Goal: Task Accomplishment & Management: Complete application form

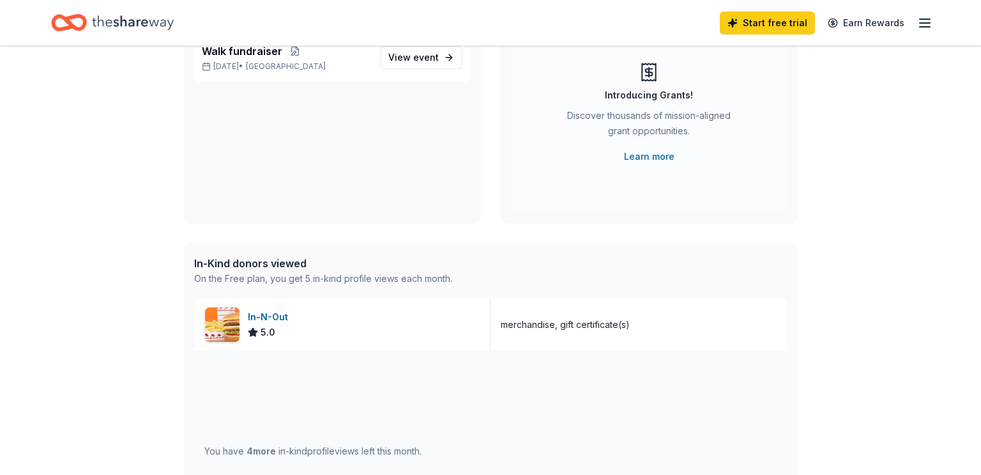
scroll to position [142, 0]
click at [650, 156] on link "Learn more" at bounding box center [649, 154] width 50 height 15
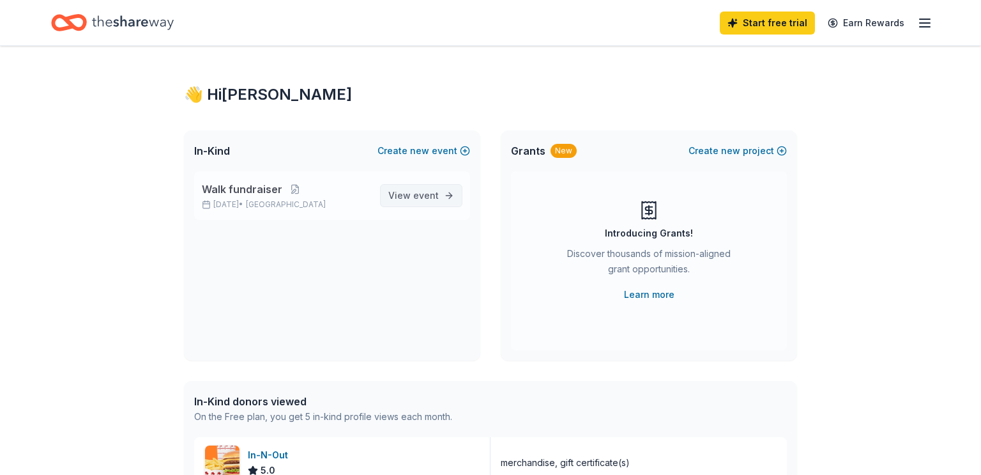
scroll to position [0, 0]
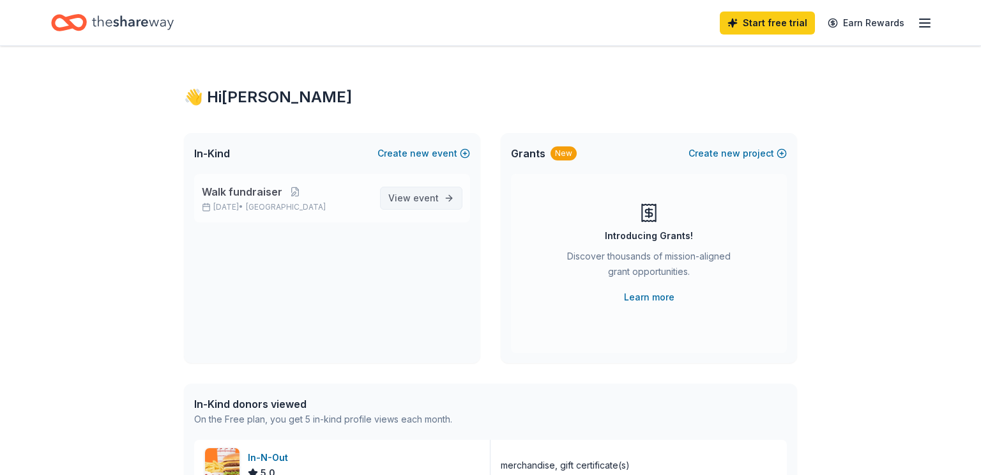
click at [414, 196] on span "View event" at bounding box center [413, 197] width 50 height 15
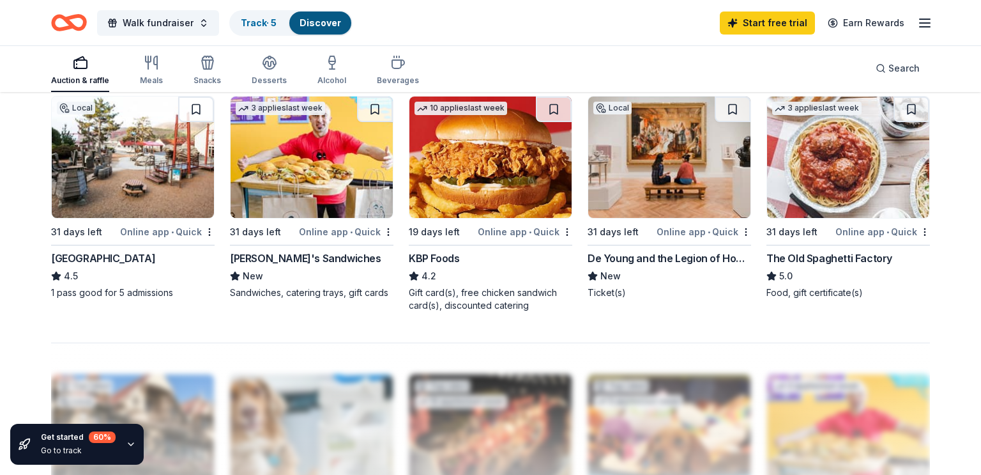
scroll to position [882, 0]
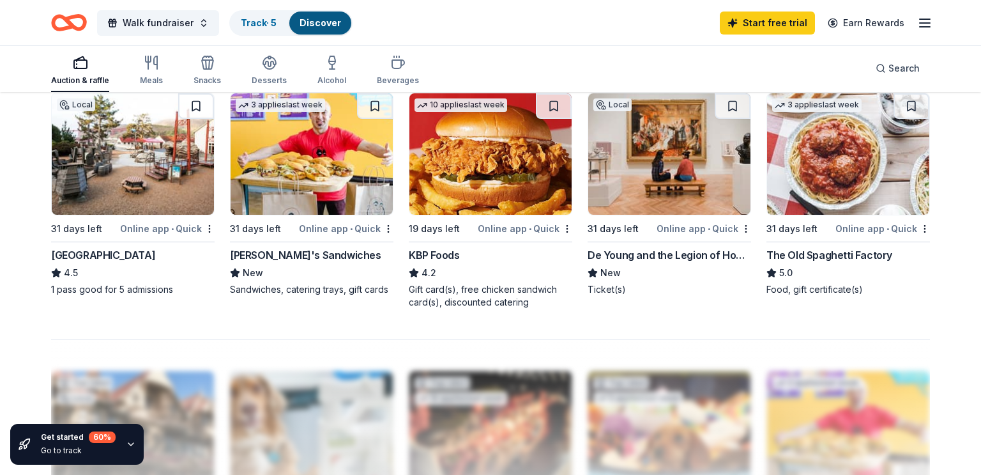
click at [263, 257] on div "Ike's Sandwiches" at bounding box center [305, 254] width 151 height 15
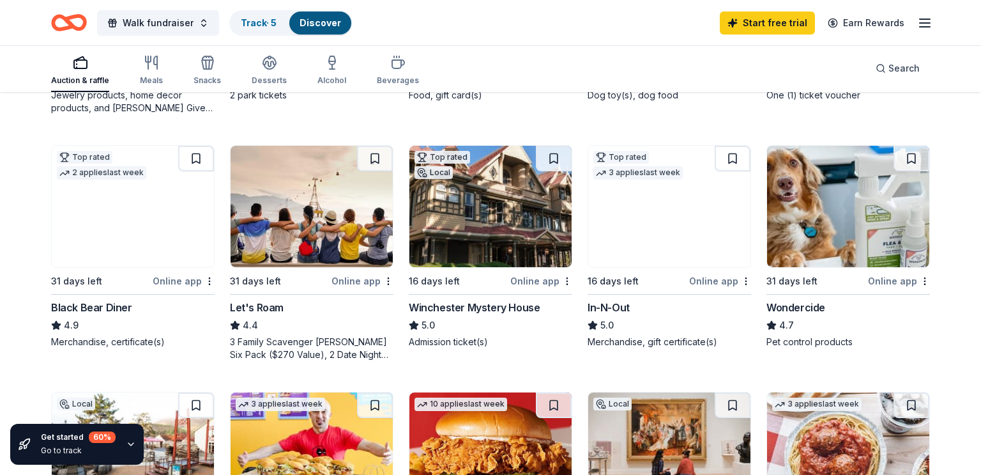
scroll to position [583, 0]
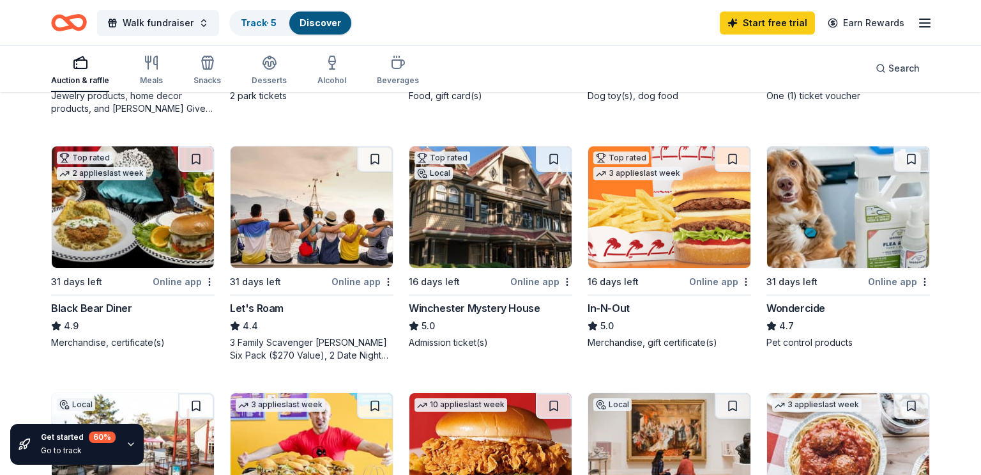
click at [342, 219] on img at bounding box center [312, 206] width 162 height 121
click at [130, 204] on img at bounding box center [133, 206] width 162 height 121
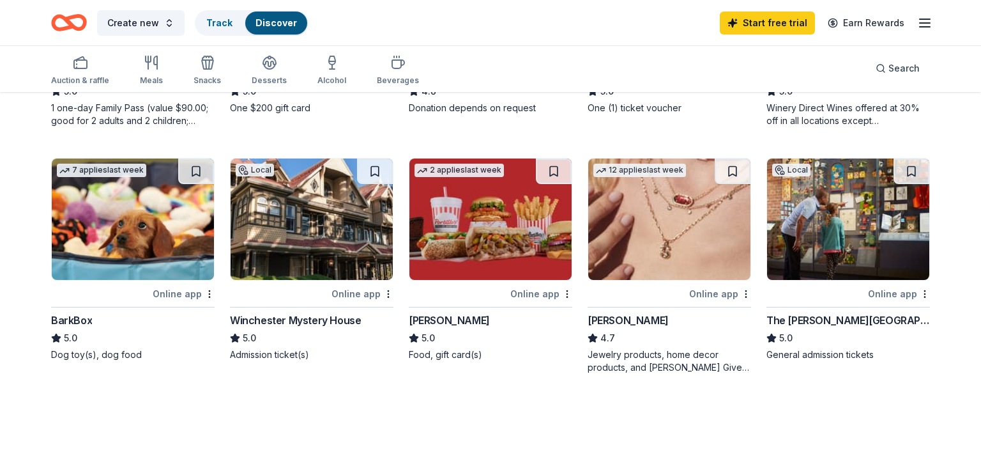
scroll to position [302, 0]
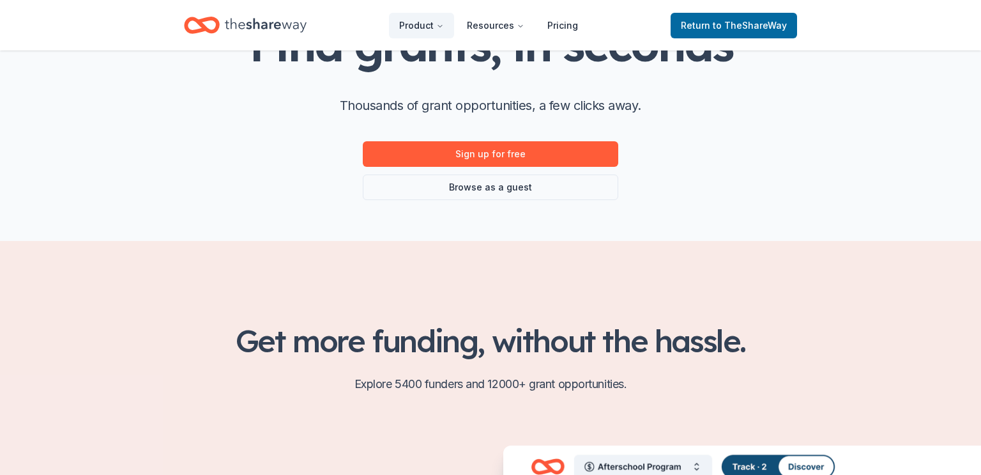
scroll to position [114, 0]
click at [562, 192] on link "Browse as a guest" at bounding box center [491, 187] width 256 height 26
click at [477, 184] on link "Browse as a guest" at bounding box center [491, 187] width 256 height 26
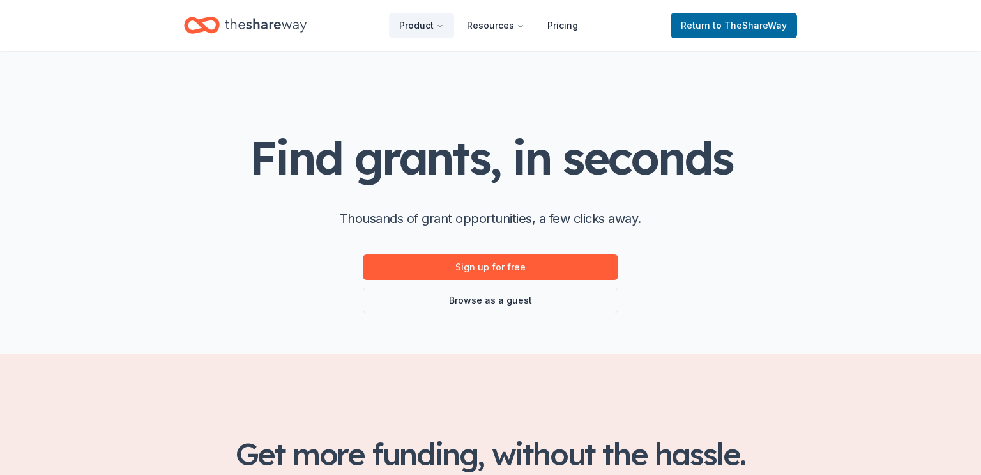
scroll to position [114, 0]
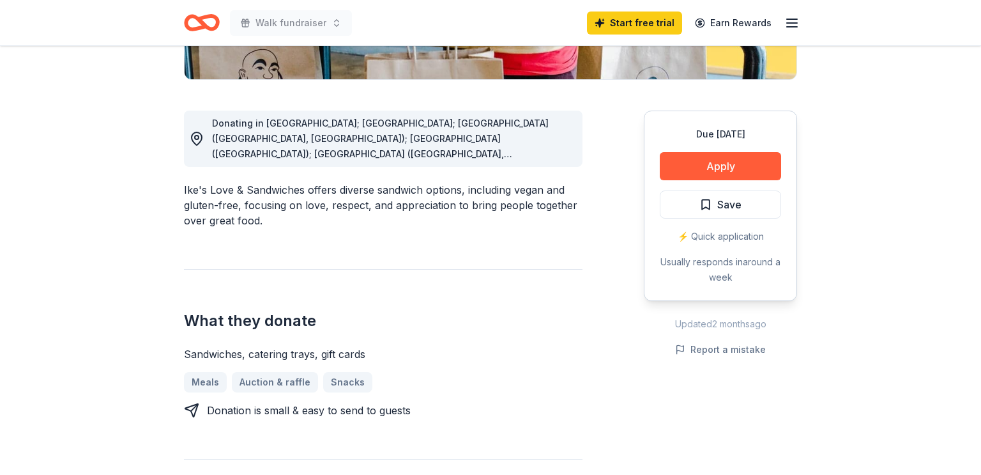
scroll to position [309, 0]
click at [717, 171] on button "Apply" at bounding box center [720, 165] width 121 height 28
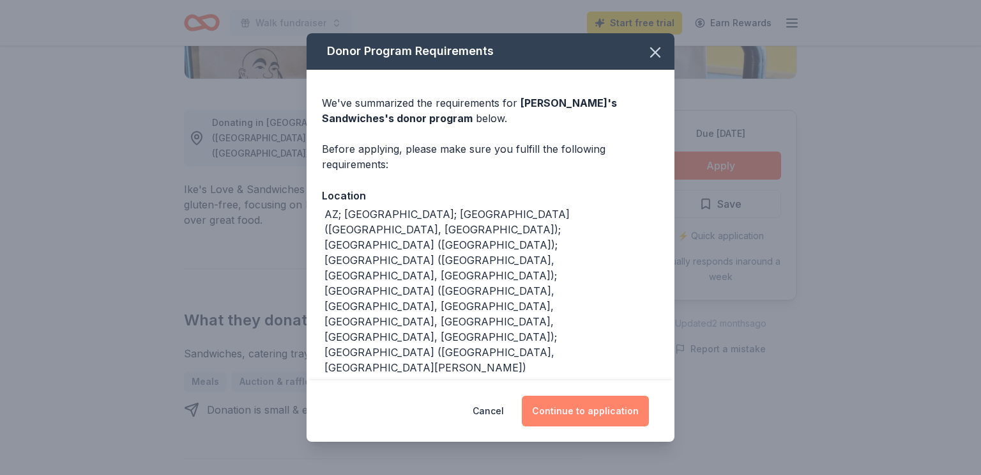
click at [567, 408] on button "Continue to application" at bounding box center [585, 410] width 127 height 31
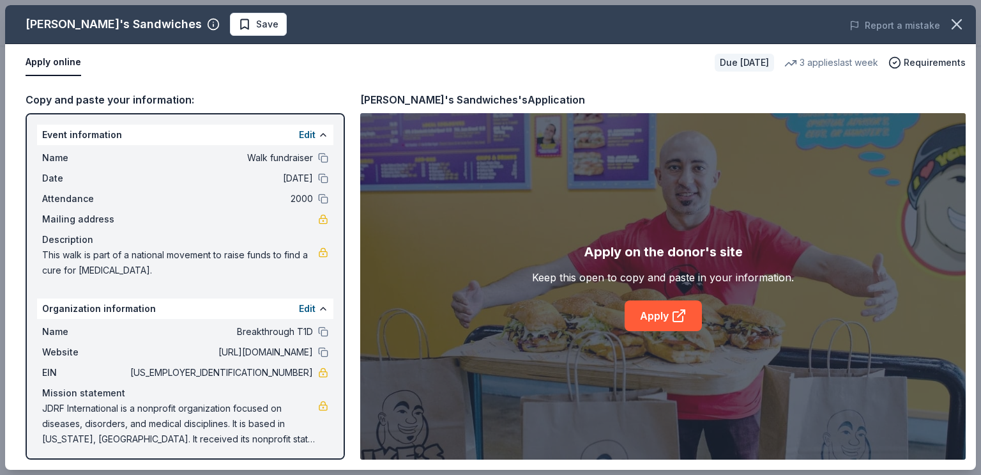
scroll to position [3, 0]
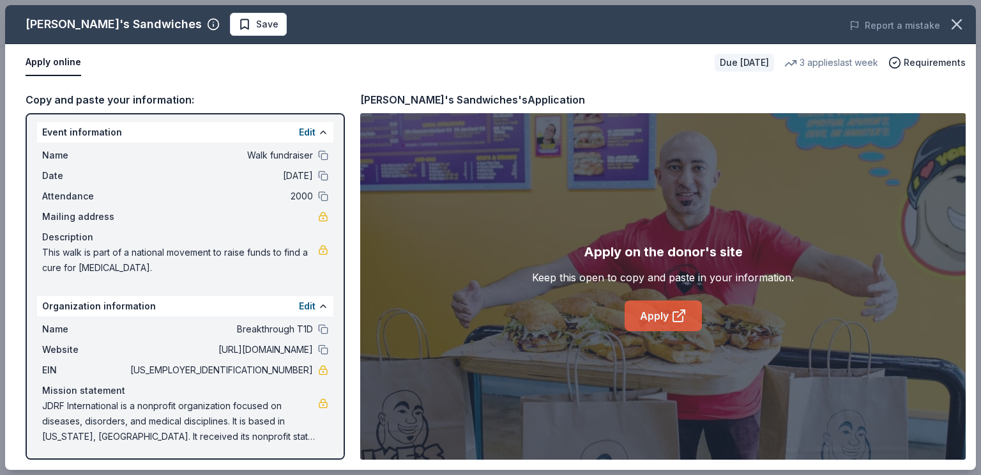
click at [662, 323] on link "Apply" at bounding box center [663, 315] width 77 height 31
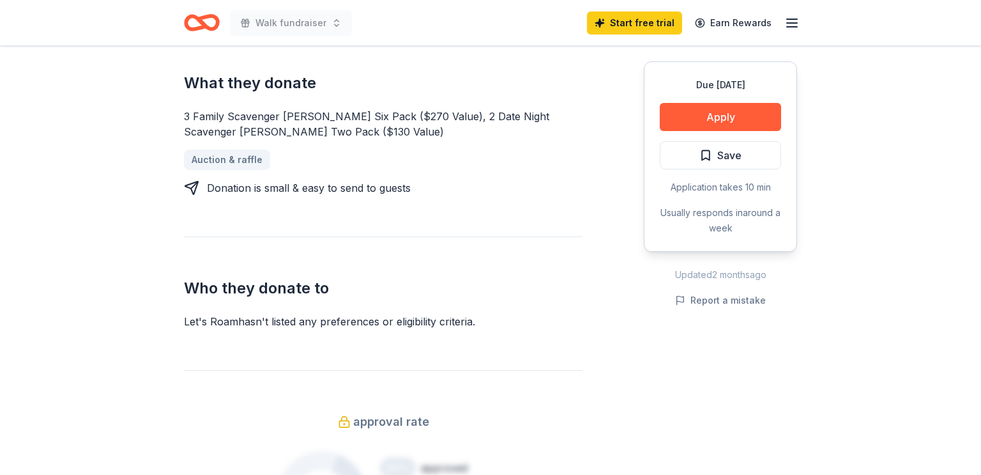
scroll to position [544, 0]
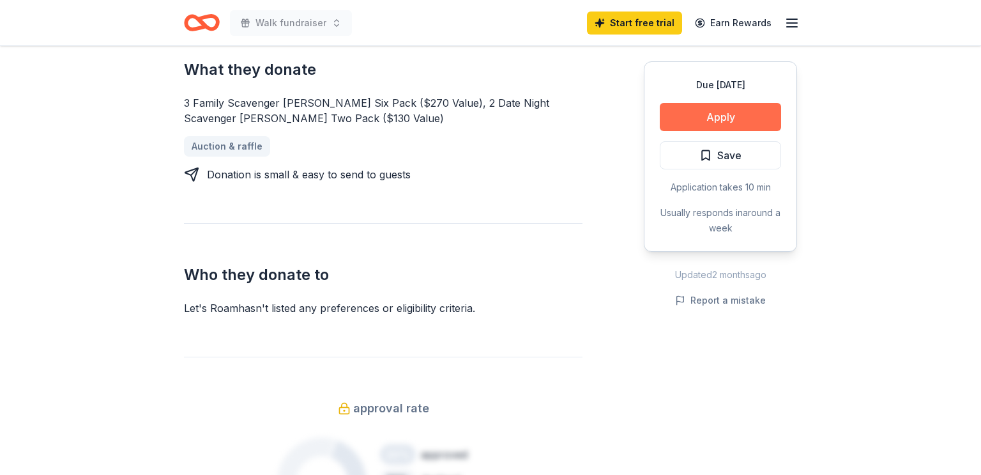
click at [698, 127] on button "Apply" at bounding box center [720, 117] width 121 height 28
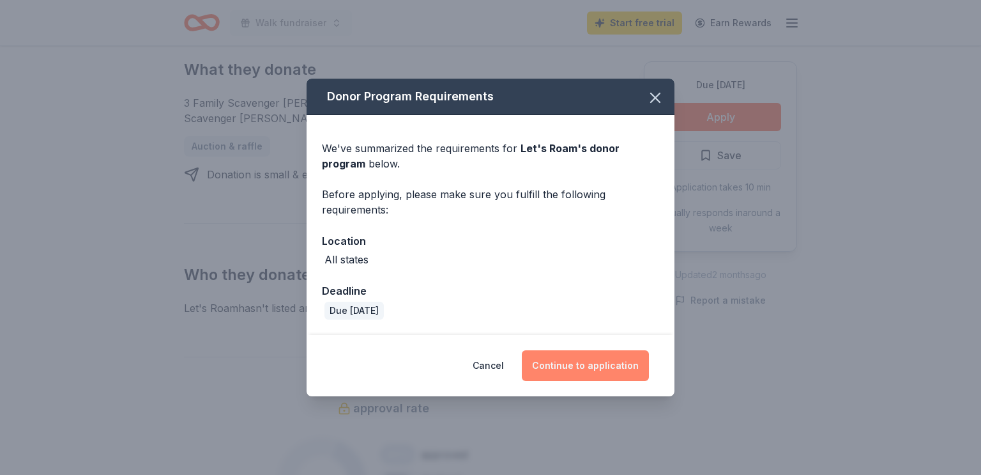
click at [559, 370] on button "Continue to application" at bounding box center [585, 365] width 127 height 31
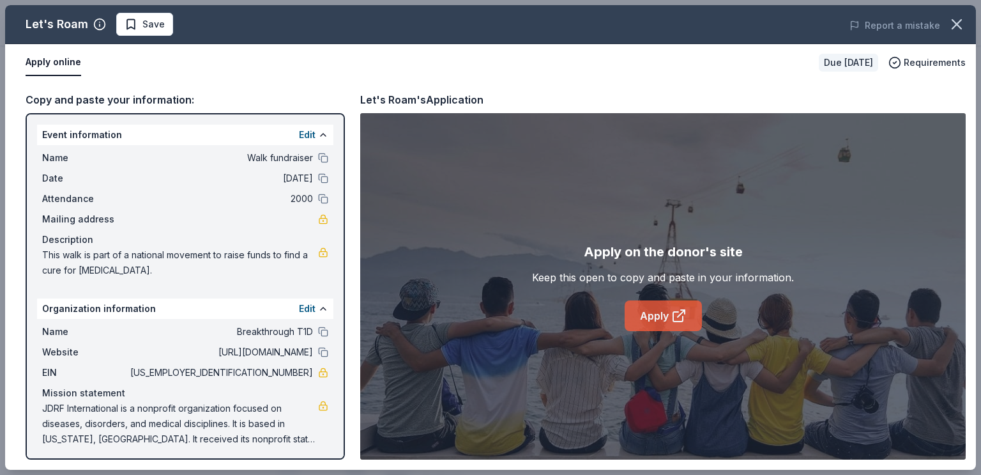
click at [649, 313] on link "Apply" at bounding box center [663, 315] width 77 height 31
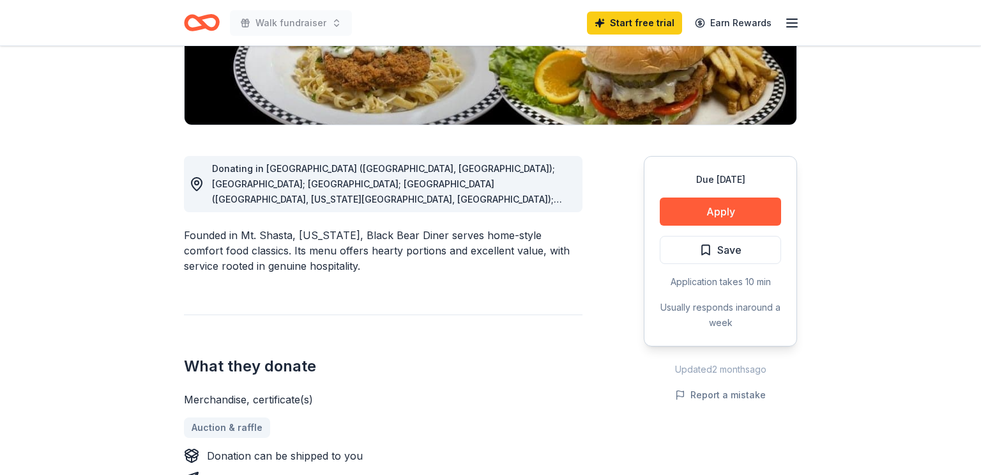
scroll to position [267, 0]
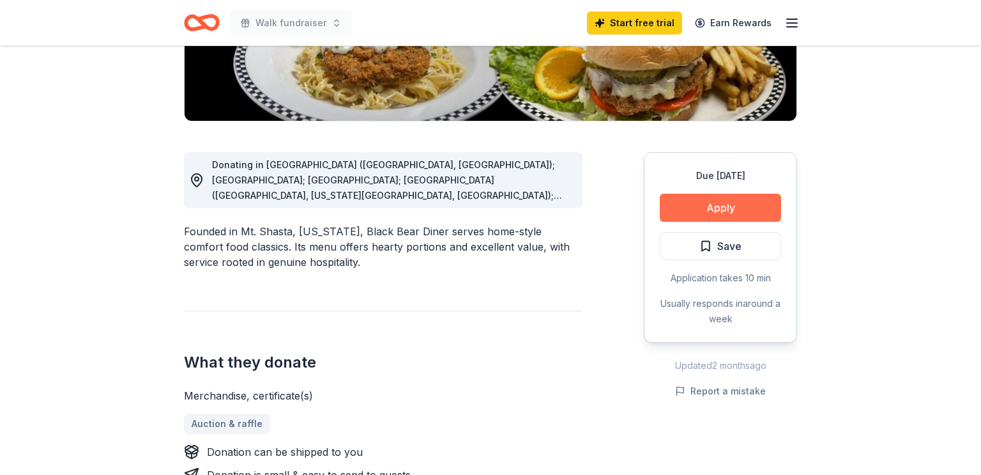
click at [713, 213] on button "Apply" at bounding box center [720, 208] width 121 height 28
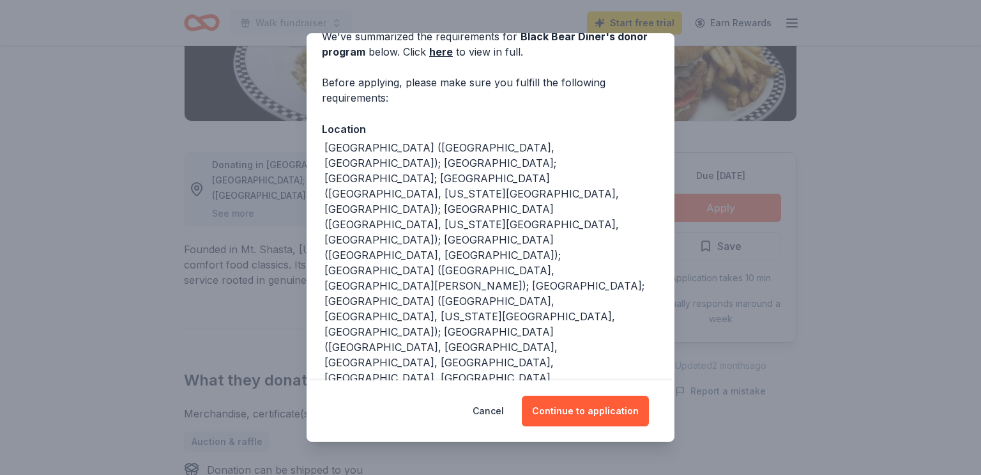
scroll to position [68, 0]
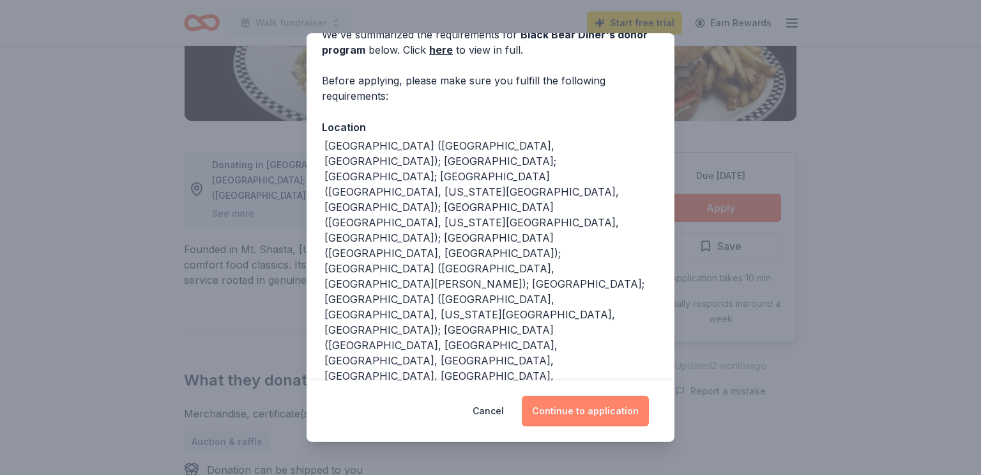
click at [578, 413] on button "Continue to application" at bounding box center [585, 410] width 127 height 31
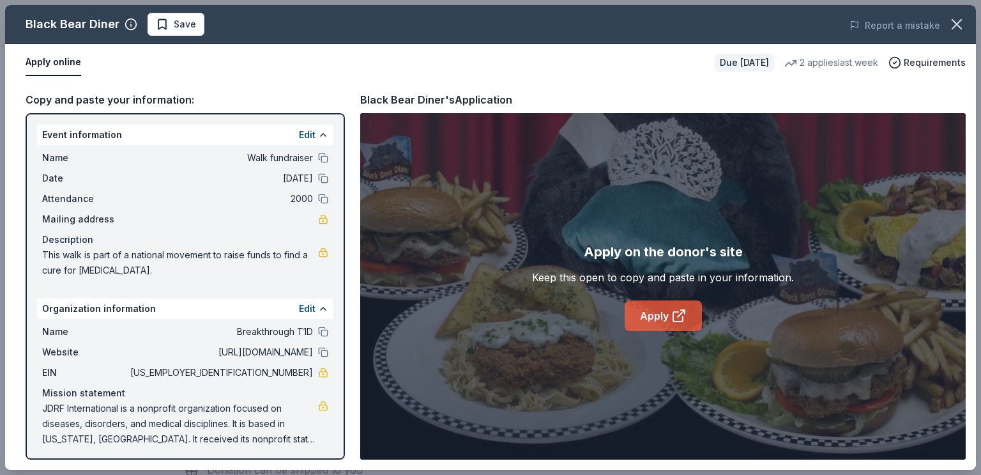
click at [664, 325] on link "Apply" at bounding box center [663, 315] width 77 height 31
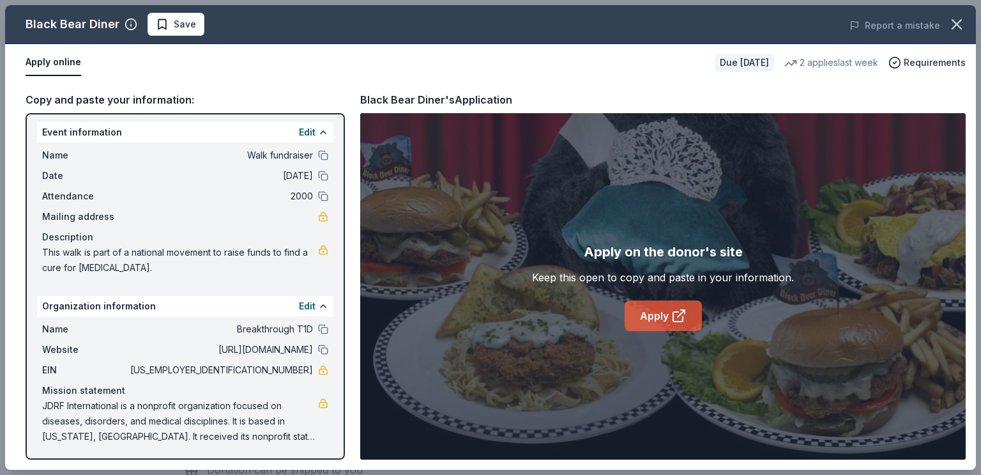
scroll to position [0, 0]
